Goal: Communication & Community: Answer question/provide support

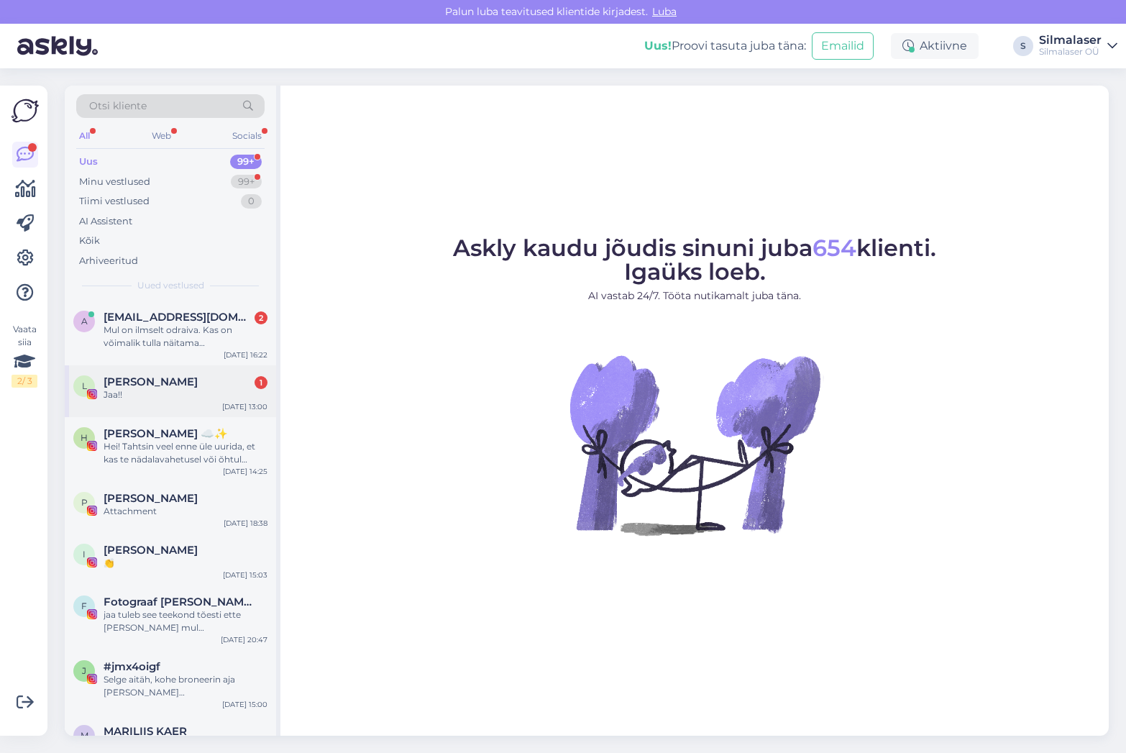
click at [202, 382] on div "[PERSON_NAME] 1" at bounding box center [186, 381] width 164 height 13
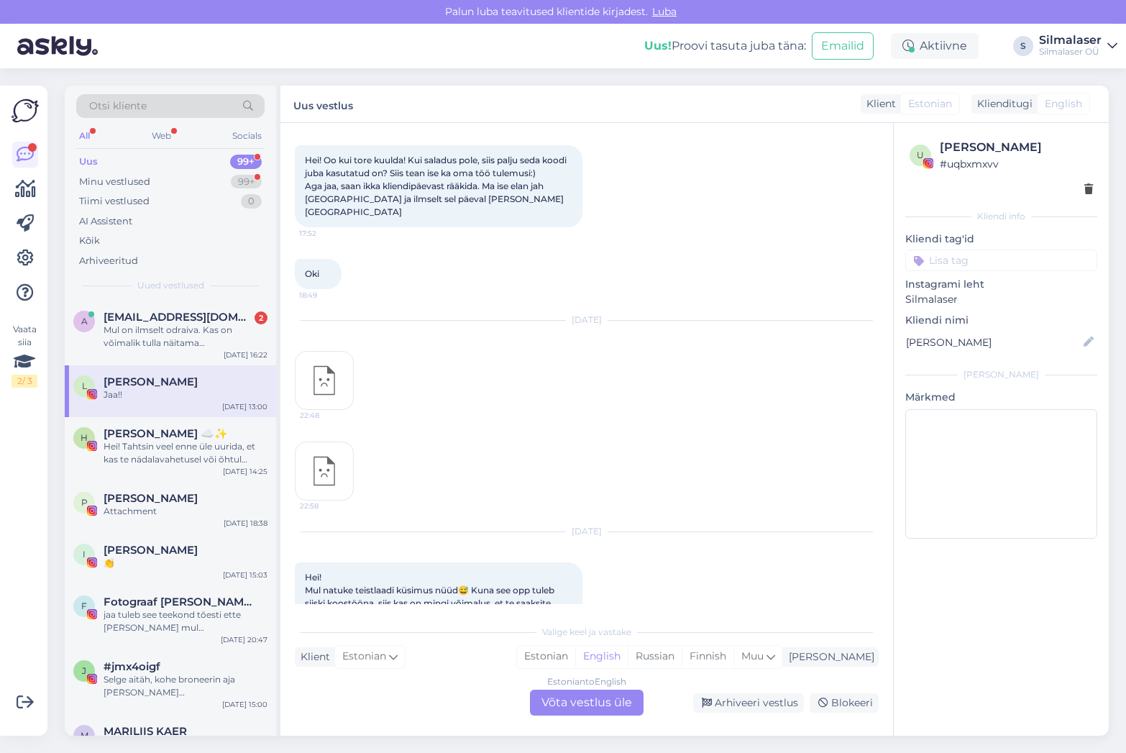
scroll to position [3002, 0]
click at [173, 340] on div "Mul on ilmselt odraiva. Kas on võimalik tulla näitama [PERSON_NAME] [PERSON_NAM…" at bounding box center [186, 336] width 164 height 26
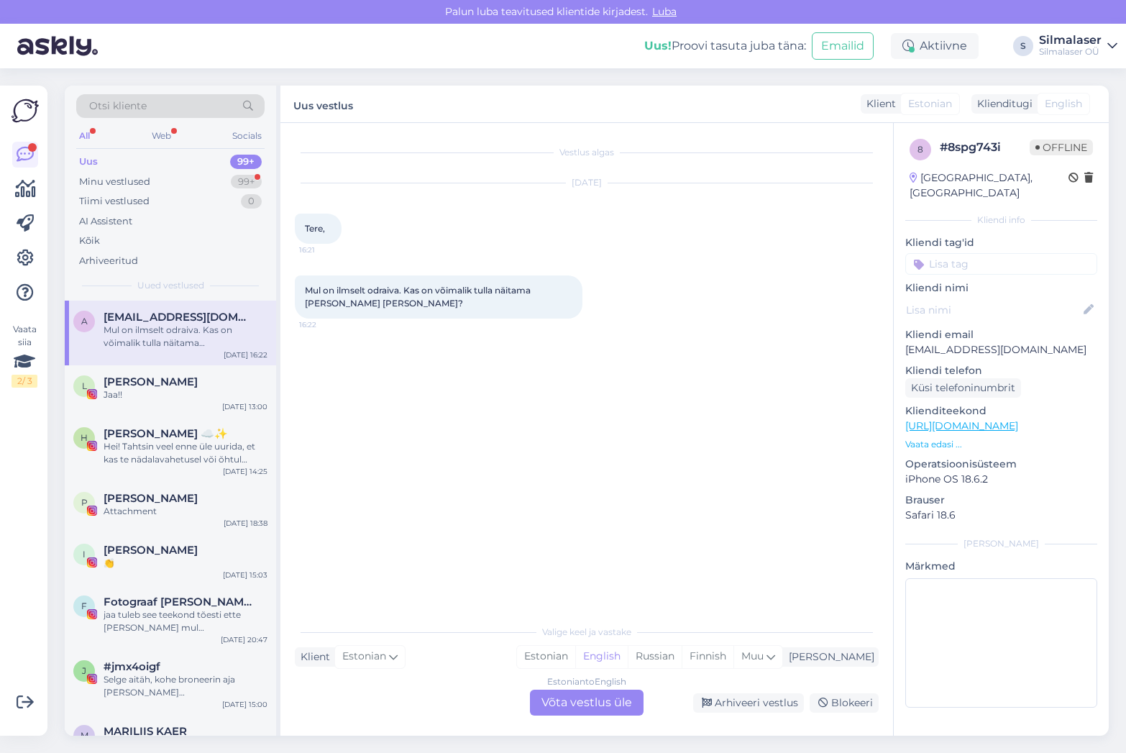
scroll to position [0, 0]
click at [598, 698] on div "Estonian to English Võta vestlus üle" at bounding box center [587, 702] width 114 height 26
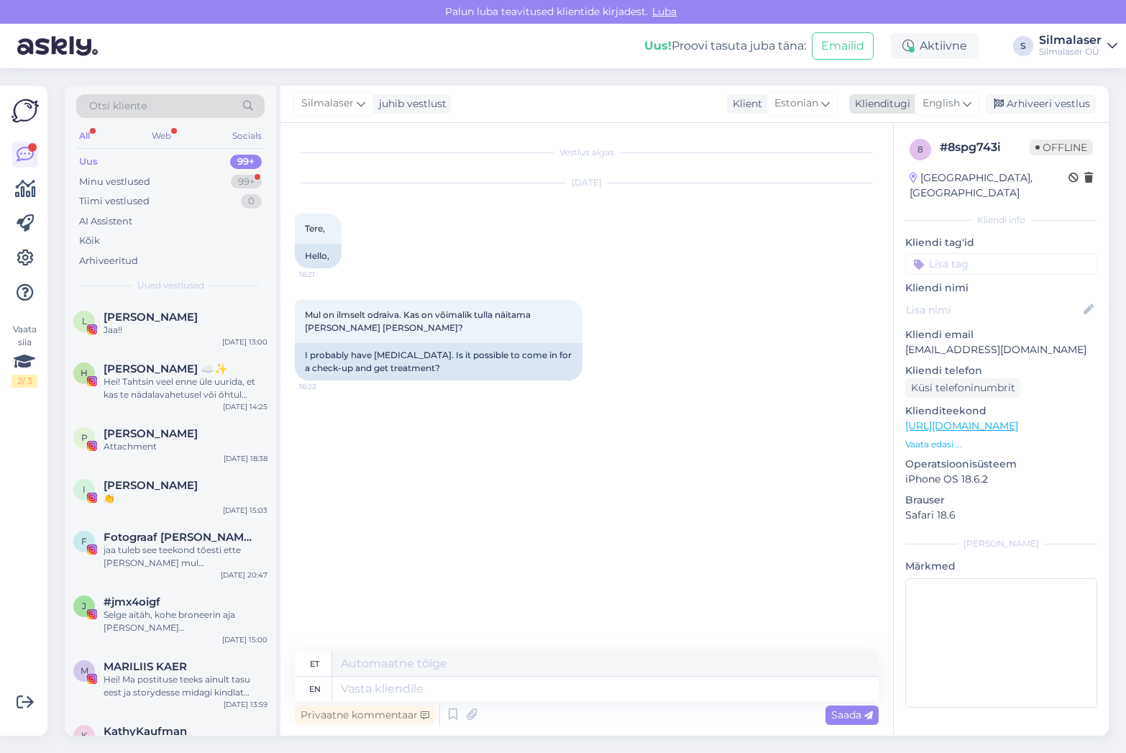
click at [957, 102] on span "English" at bounding box center [940, 104] width 37 height 16
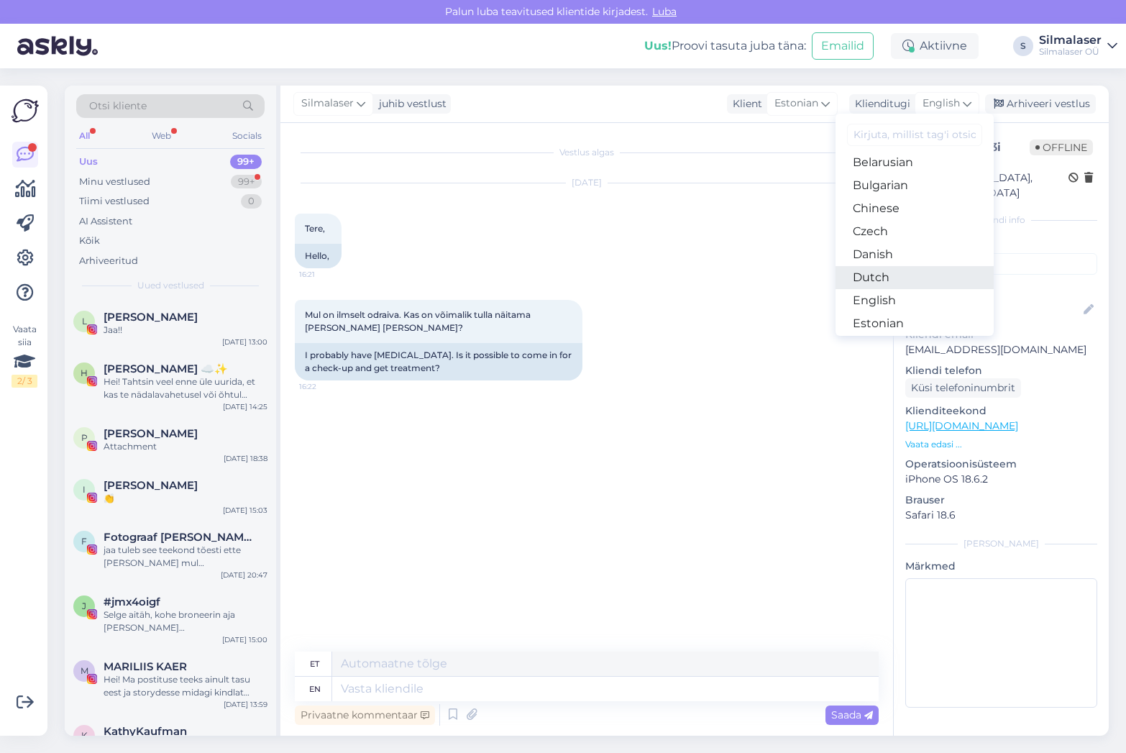
scroll to position [32, 0]
click at [886, 315] on link "Estonian" at bounding box center [914, 319] width 158 height 23
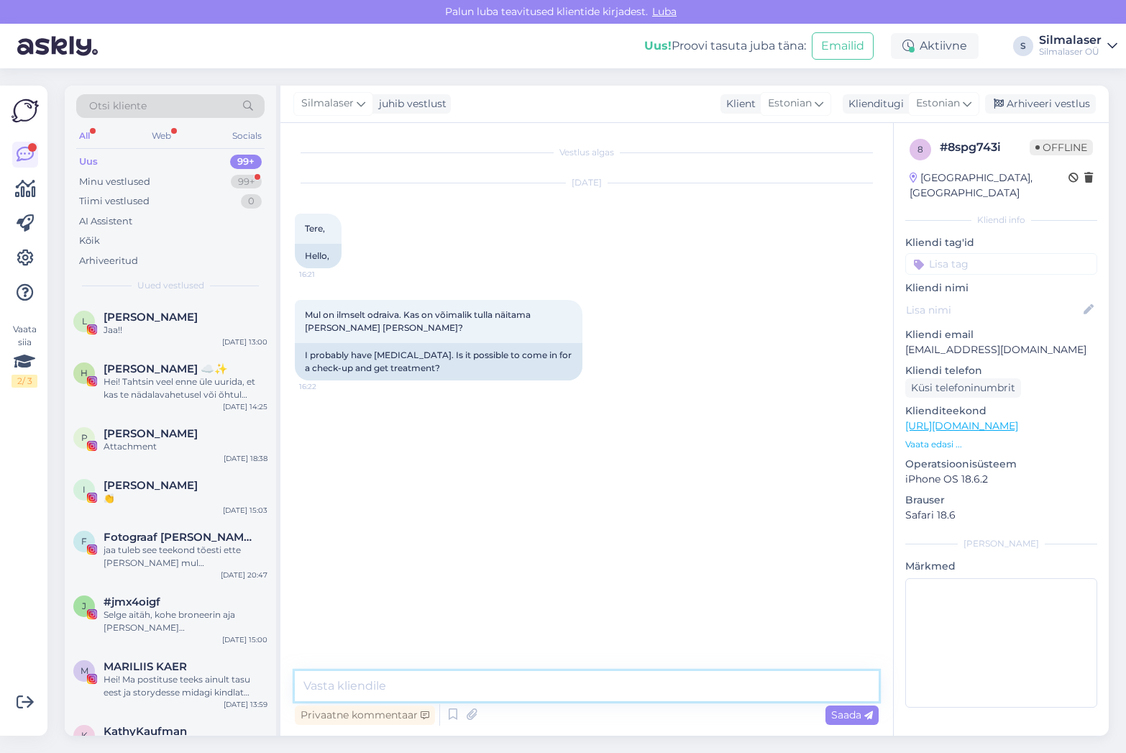
click at [369, 686] on textarea at bounding box center [587, 686] width 584 height 30
click at [352, 689] on textarea at bounding box center [587, 686] width 584 height 30
click at [385, 684] on textarea "Tere! [PERSON_NAME] dr Tenusare aega R12.09 [PERSON_NAME] 13:30" at bounding box center [587, 686] width 584 height 30
click at [628, 684] on textarea "Tere! Saame pakkuda dr Tenusare aega R12.09 [PERSON_NAME] 13:30" at bounding box center [587, 686] width 584 height 30
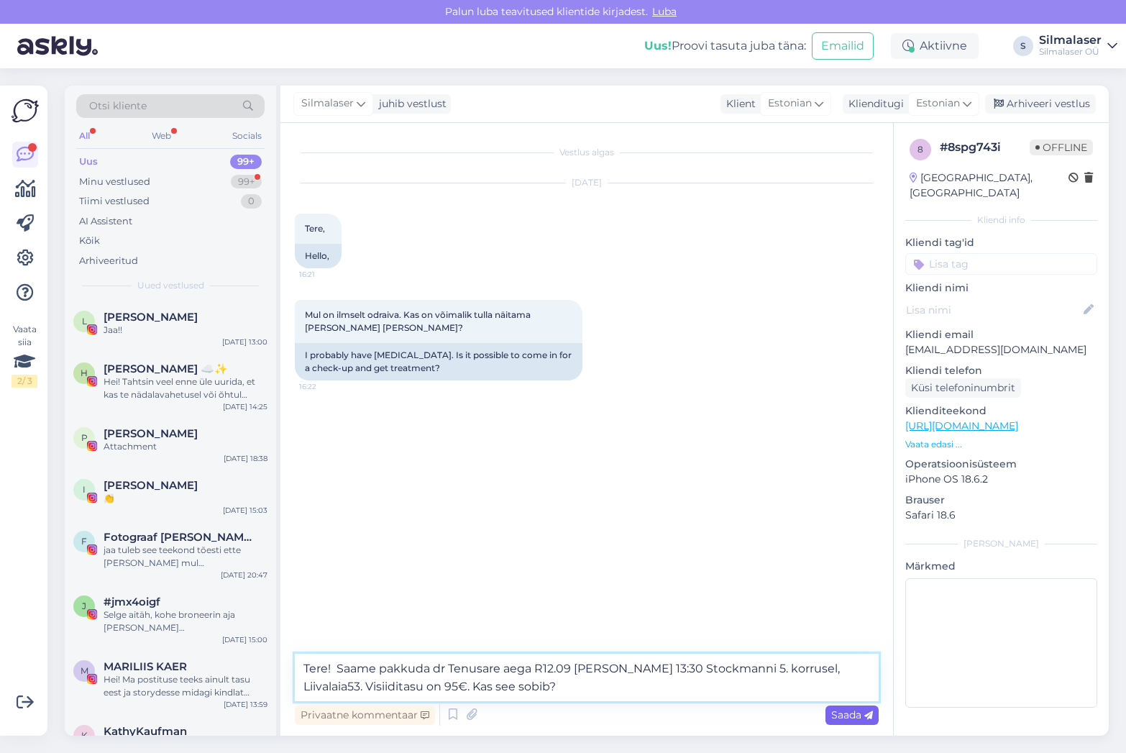
type textarea "Tere! Saame pakkuda dr Tenusare aega R12.09 [PERSON_NAME] 13:30 Stockmanni 5. k…"
click at [855, 712] on span "Saada" at bounding box center [852, 714] width 42 height 13
